Goal: Find specific page/section: Find specific page/section

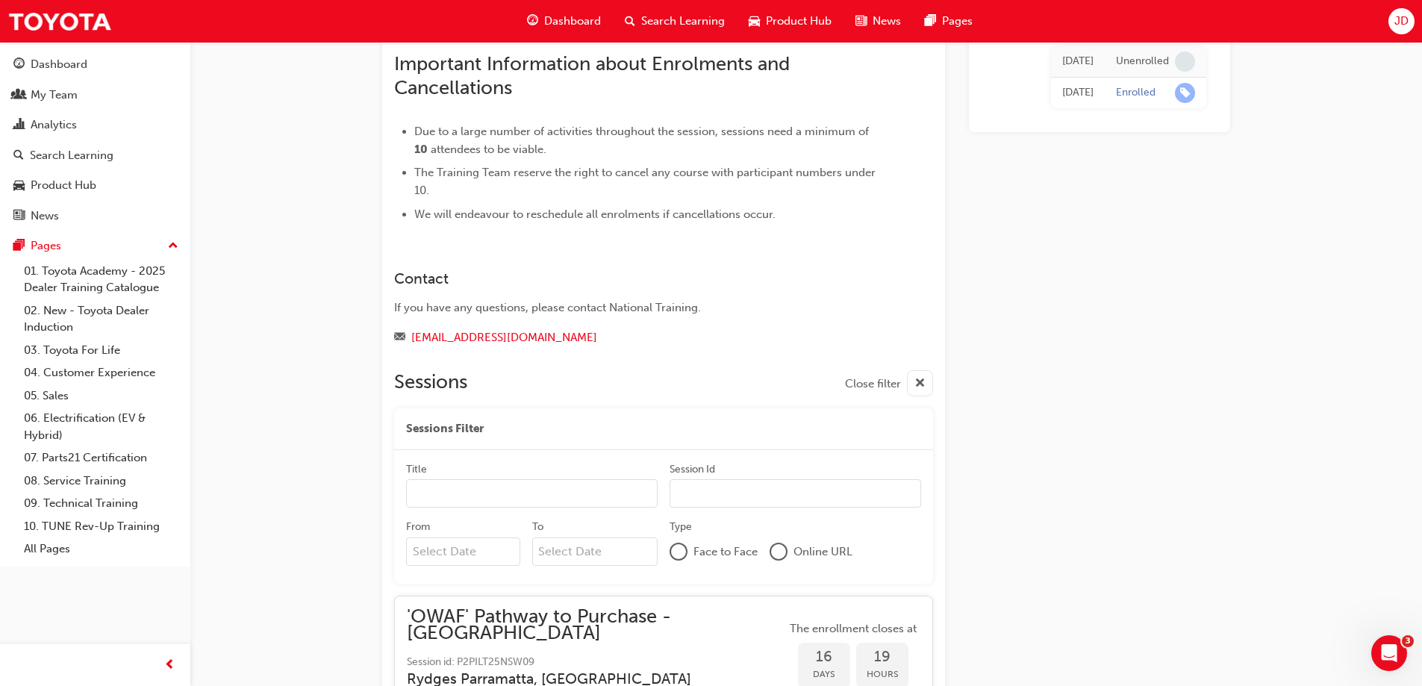
scroll to position [1043, 0]
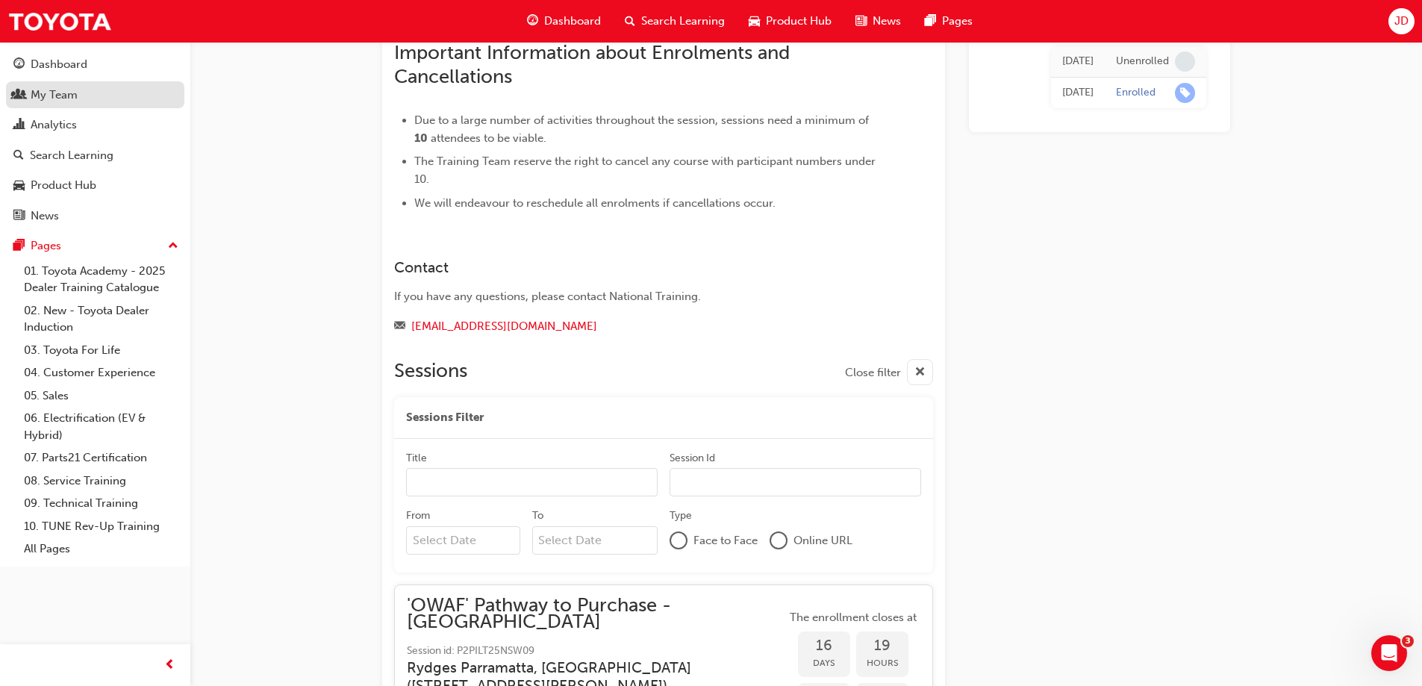
click at [56, 98] on div "My Team" at bounding box center [54, 95] width 47 height 17
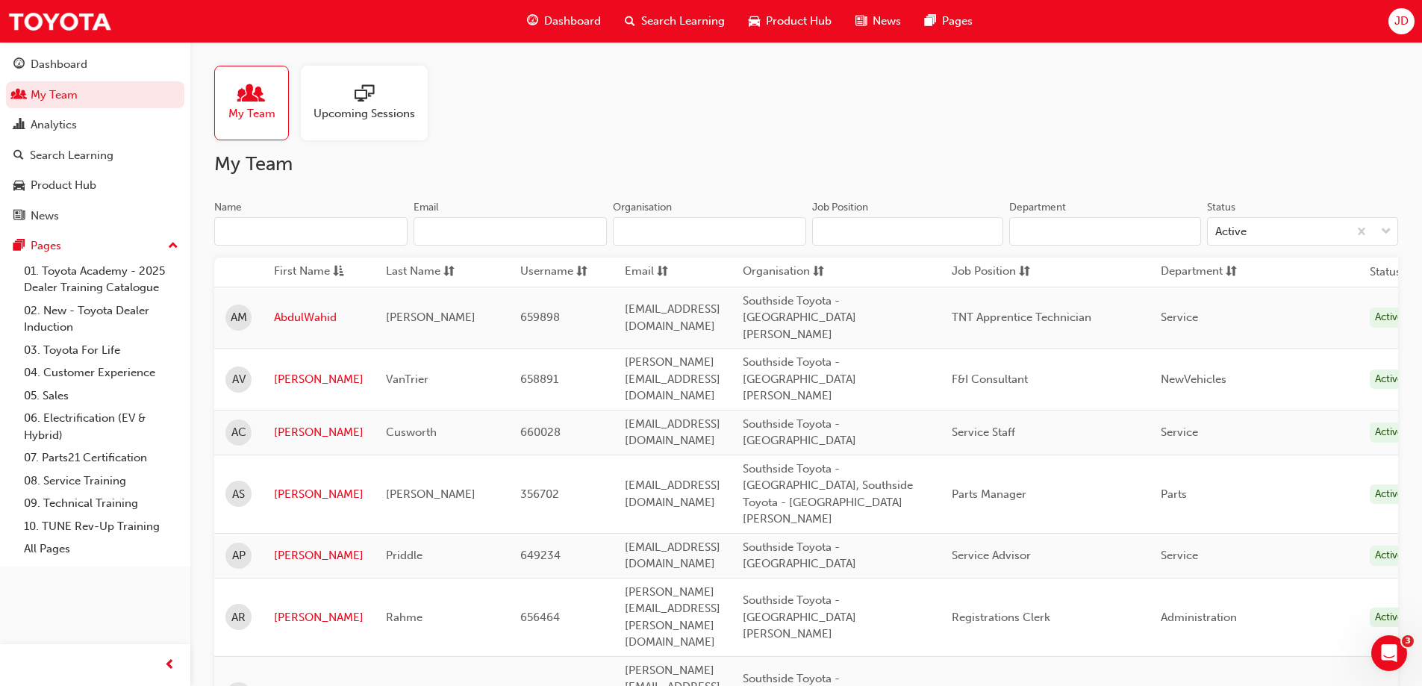
click at [326, 222] on input "Name" at bounding box center [310, 231] width 193 height 28
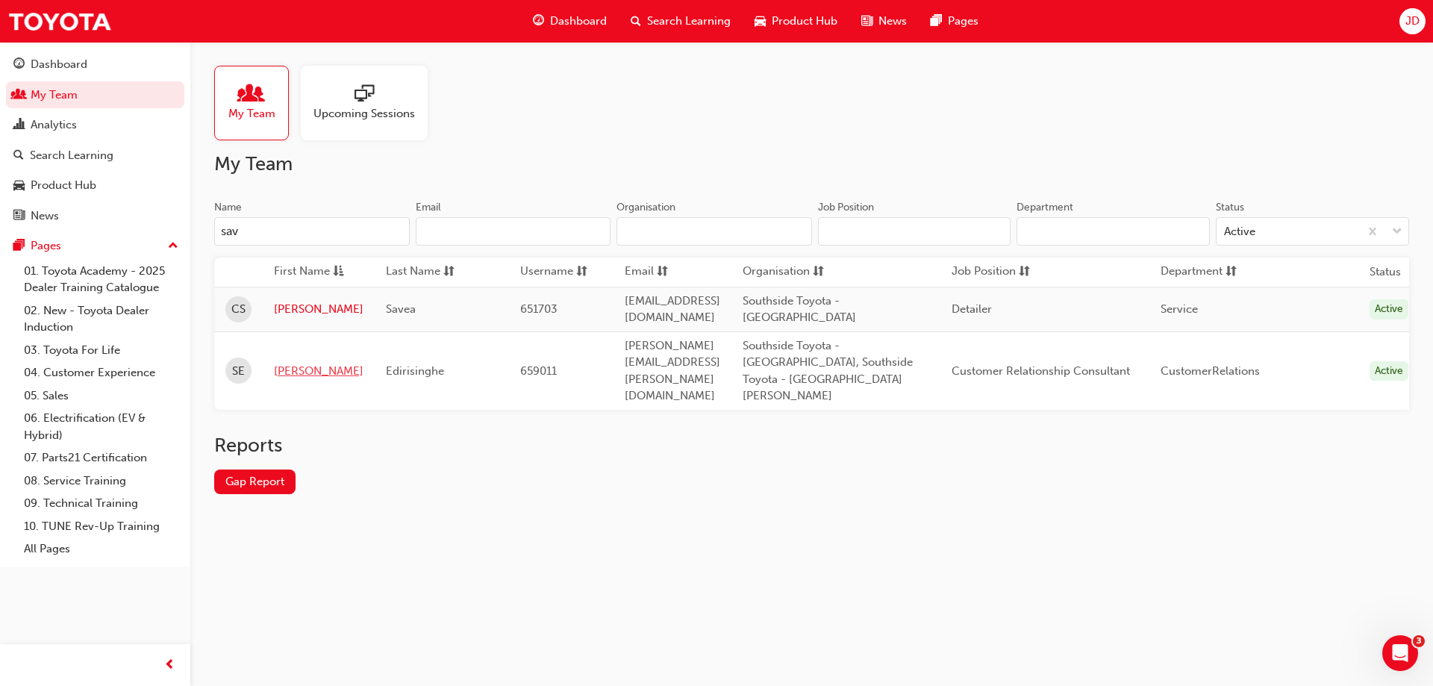
type input "sav"
click at [303, 364] on link "[PERSON_NAME]" at bounding box center [319, 371] width 90 height 17
